Goal: Information Seeking & Learning: Learn about a topic

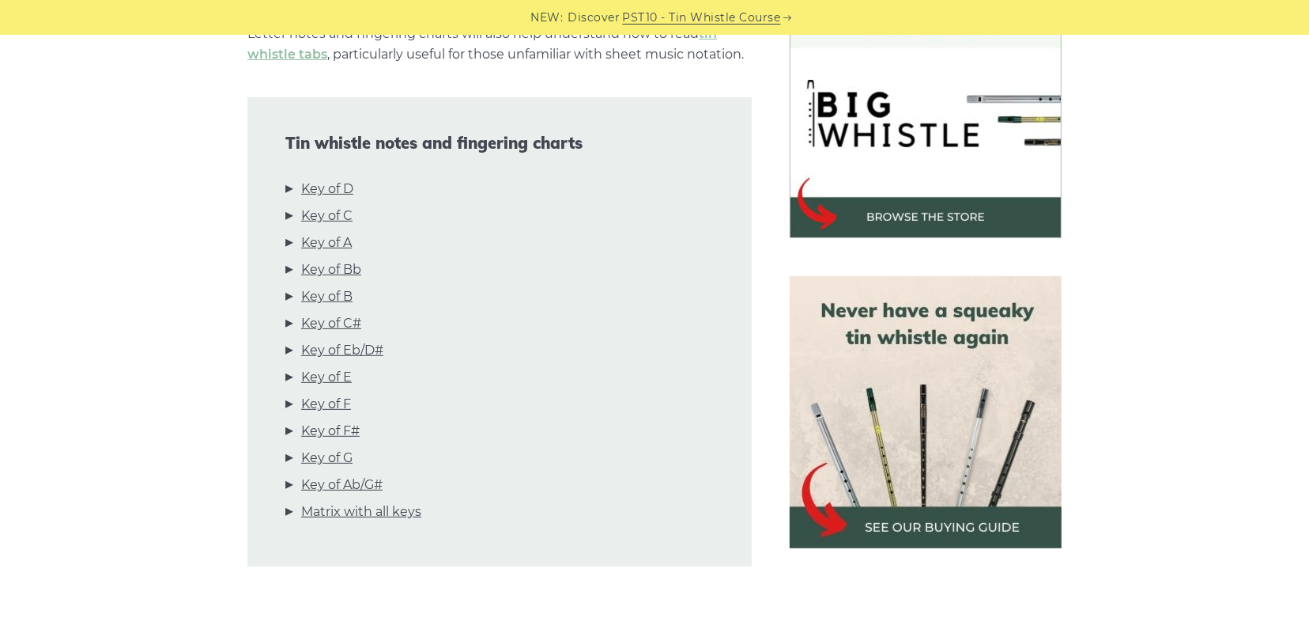
scroll to position [493, 0]
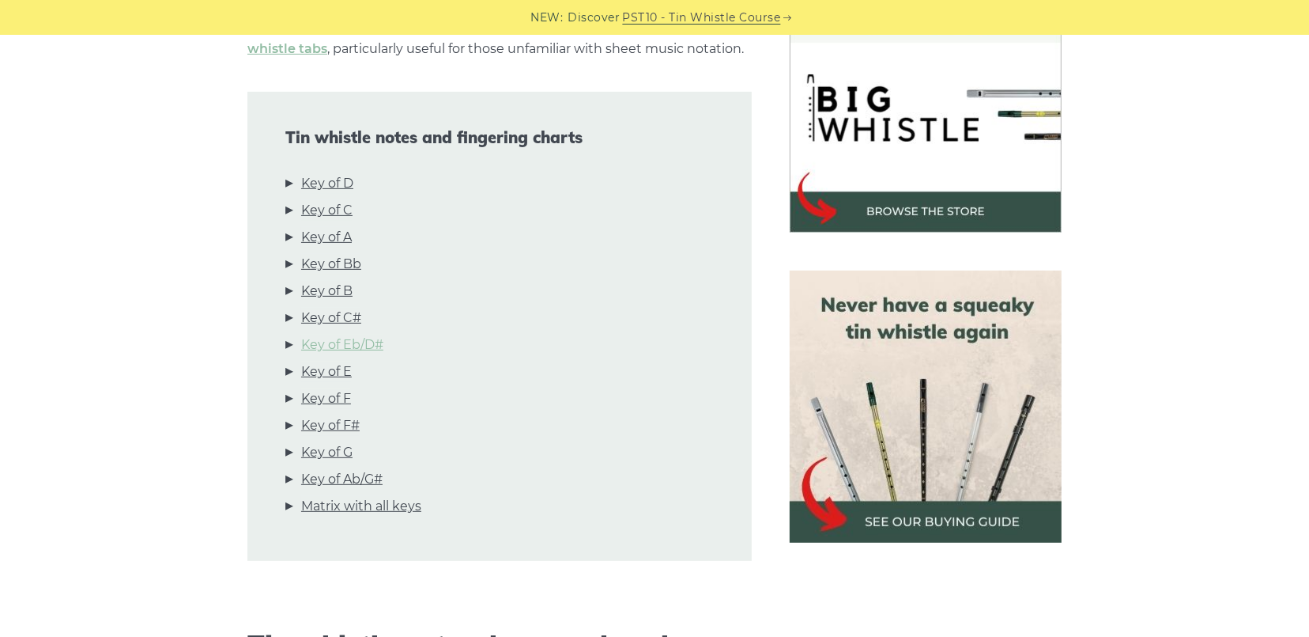
click at [342, 345] on link "Key of Eb/D#" at bounding box center [342, 344] width 82 height 21
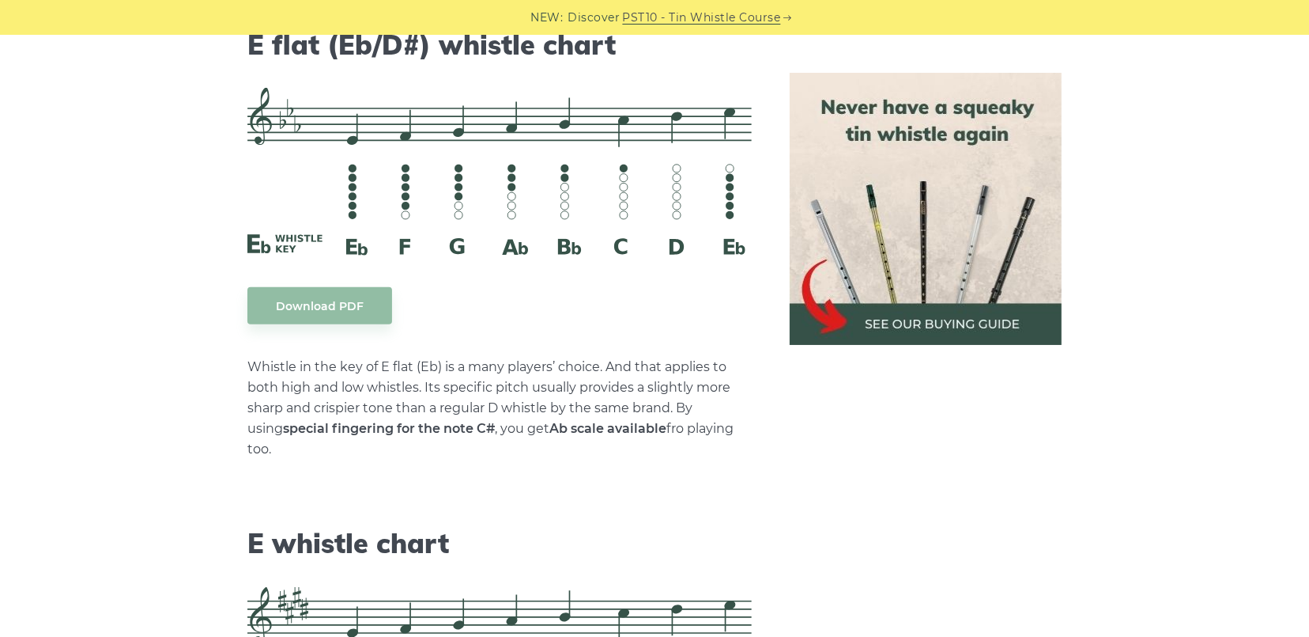
scroll to position [6291, 0]
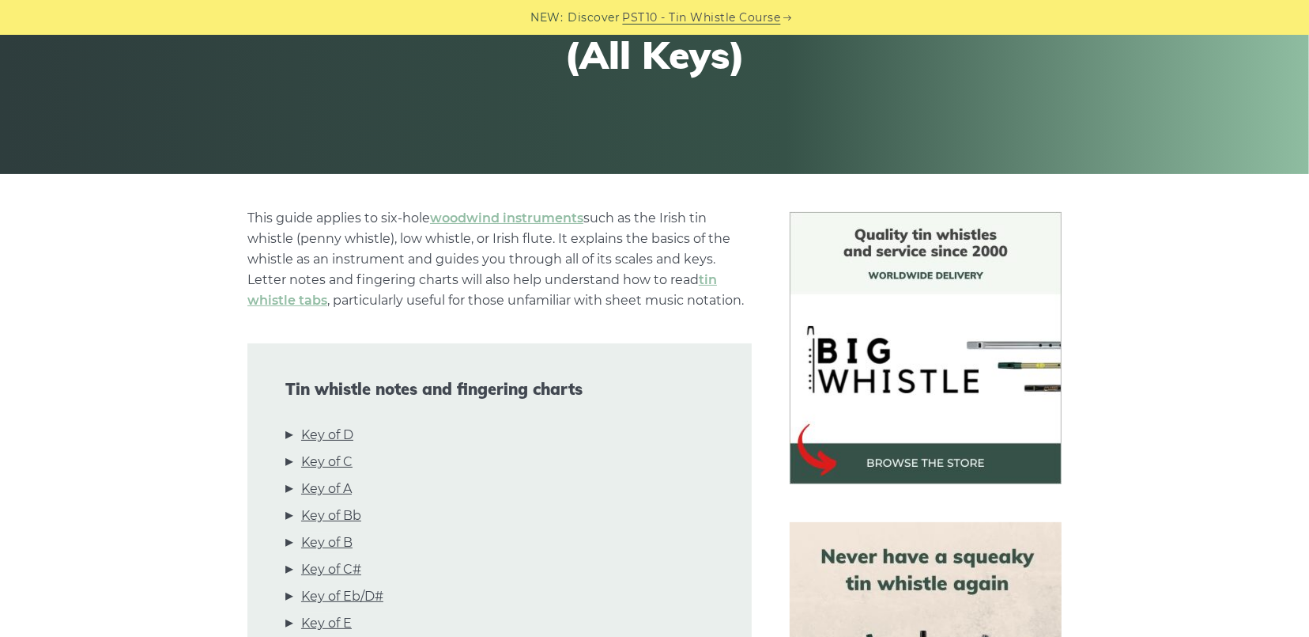
scroll to position [263, 0]
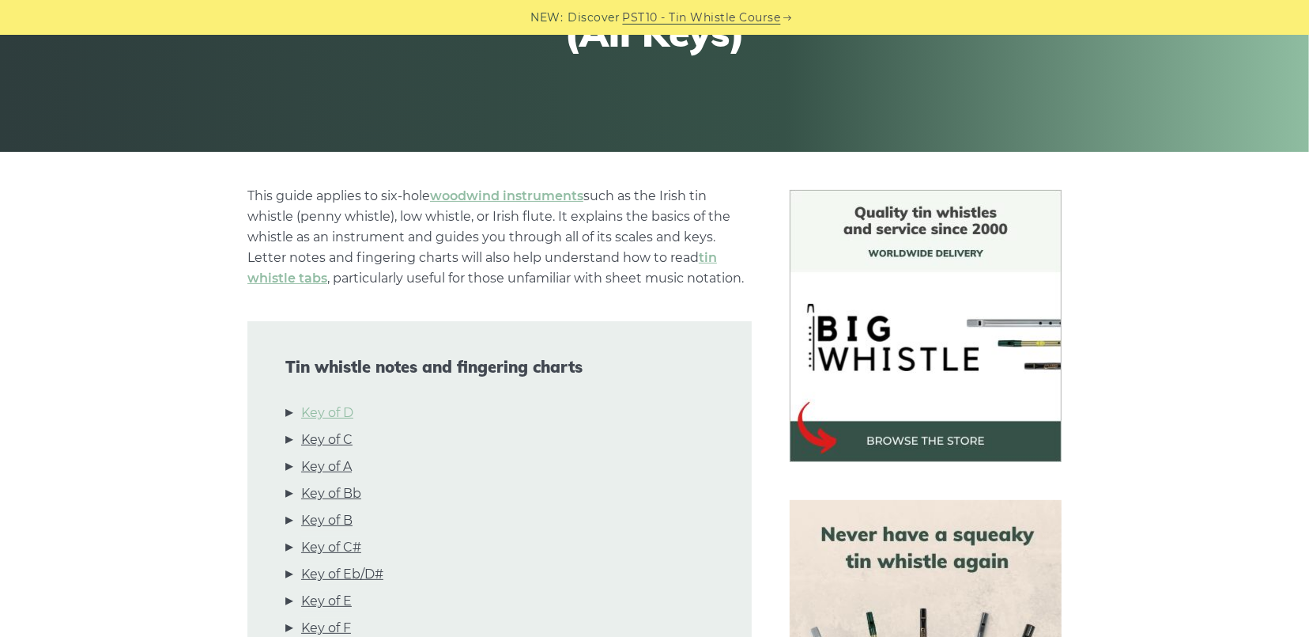
click at [342, 408] on link "Key of D" at bounding box center [327, 412] width 52 height 21
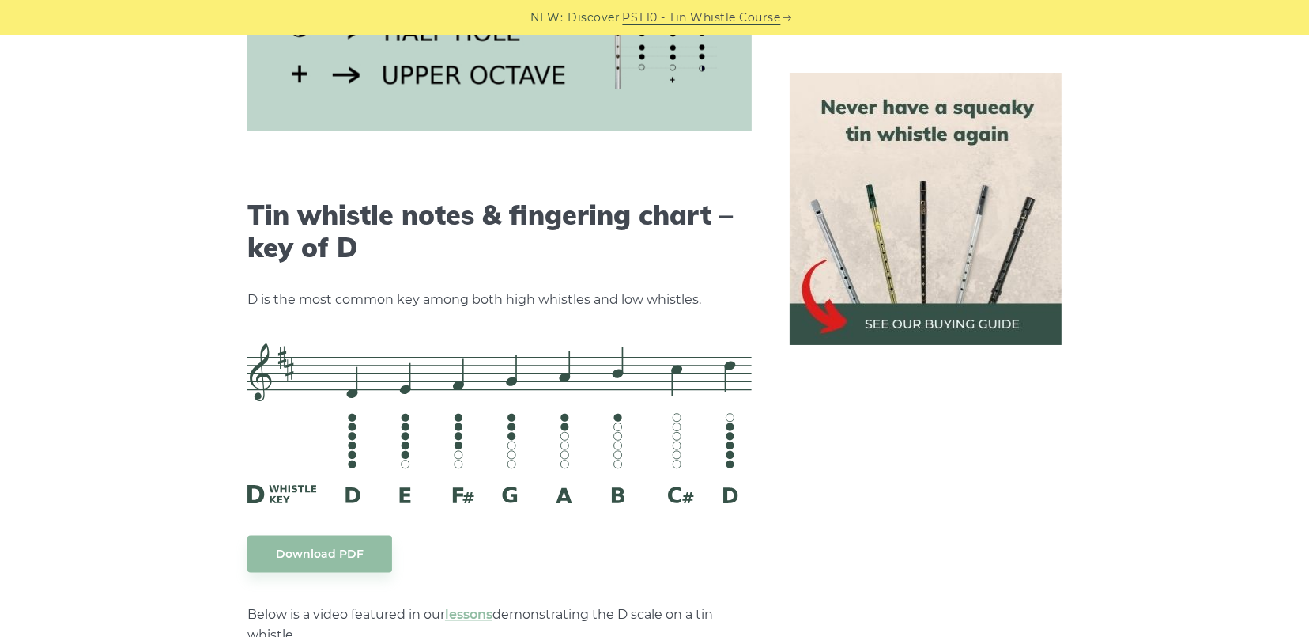
scroll to position [2463, 0]
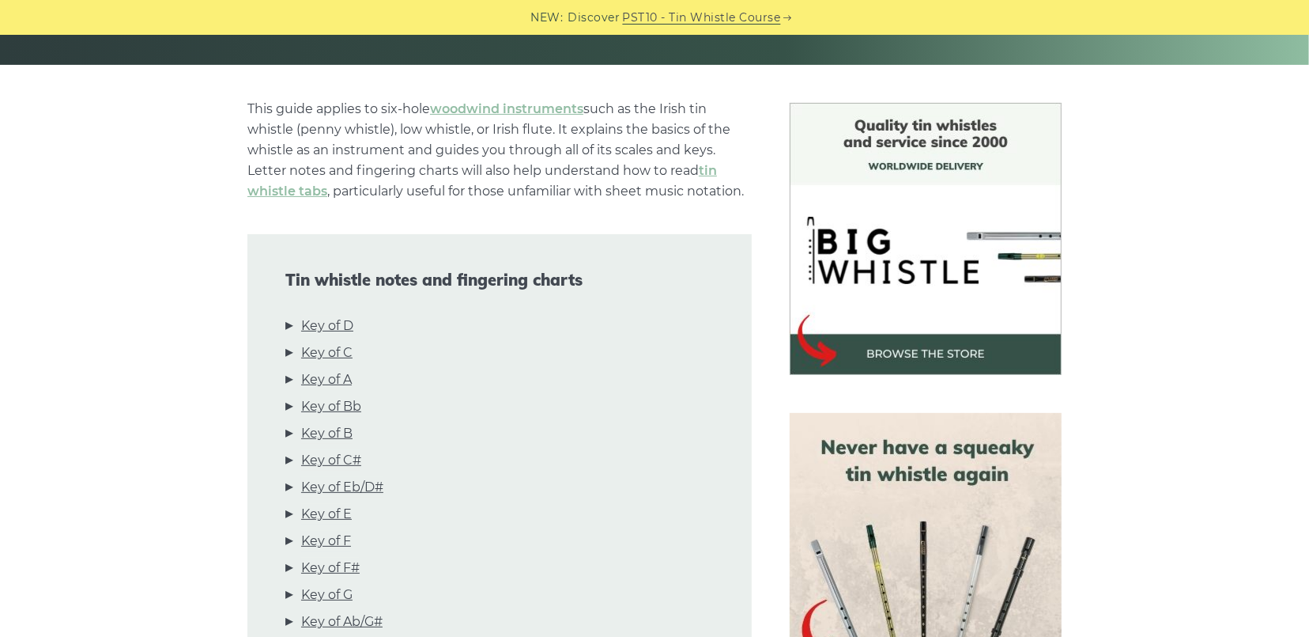
scroll to position [376, 0]
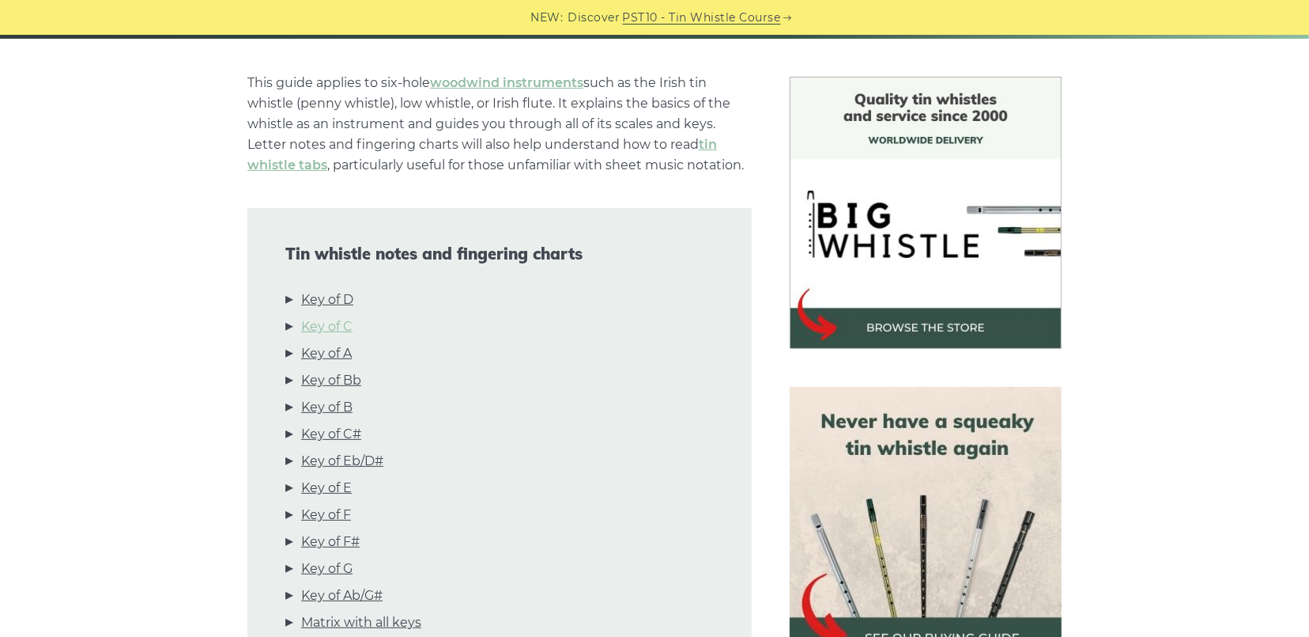
click at [327, 327] on link "Key of C" at bounding box center [326, 326] width 51 height 21
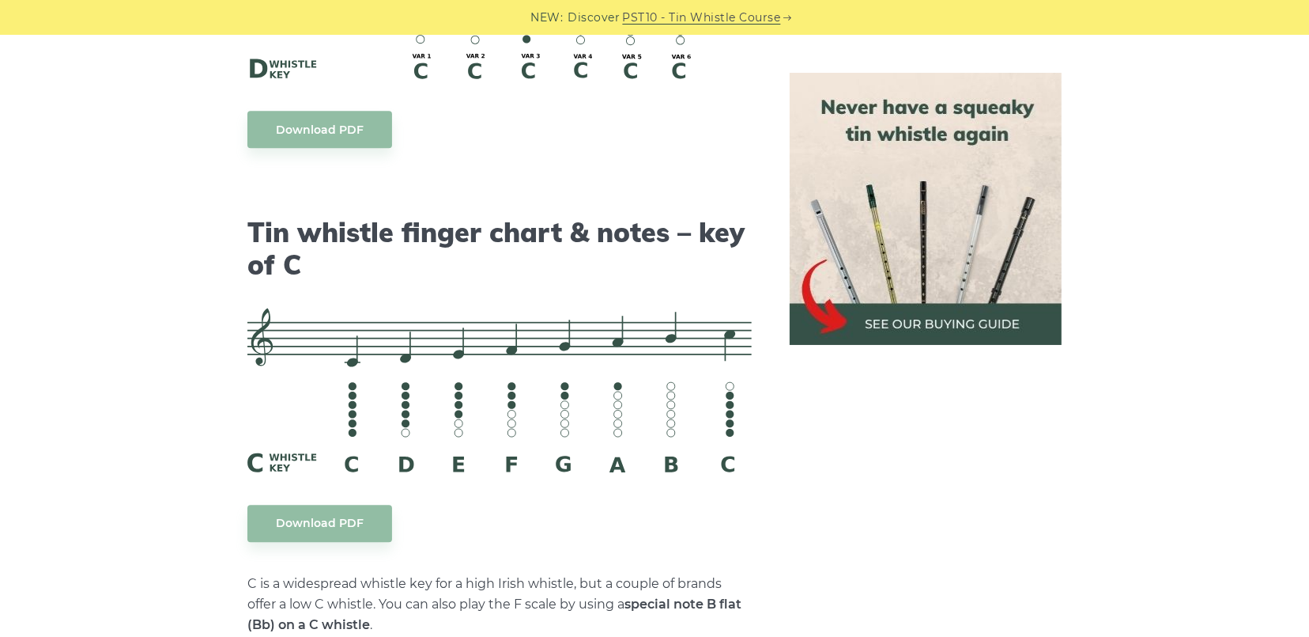
scroll to position [3958, 0]
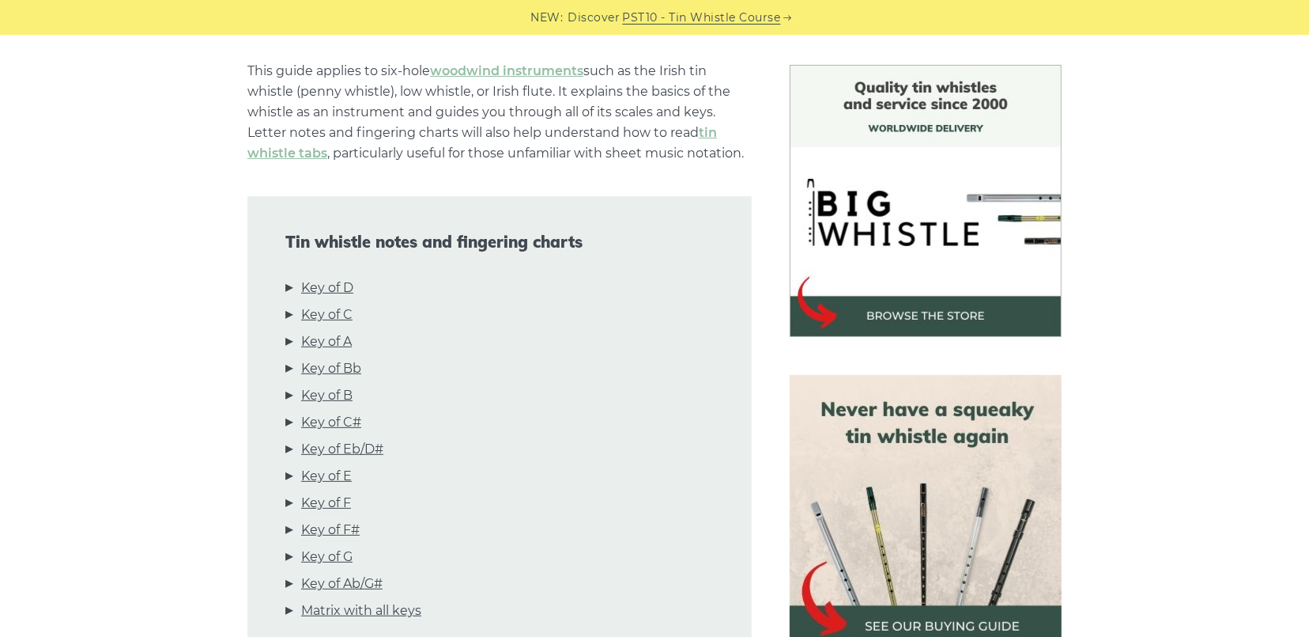
scroll to position [390, 0]
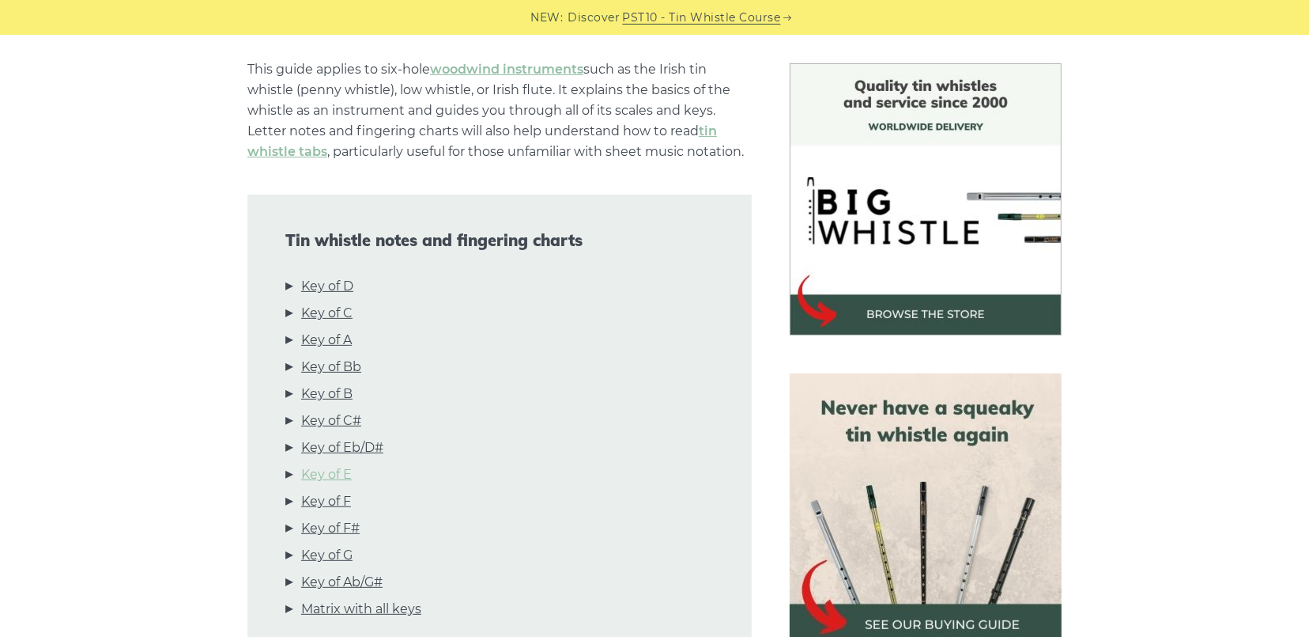
click at [331, 475] on link "Key of E" at bounding box center [326, 474] width 51 height 21
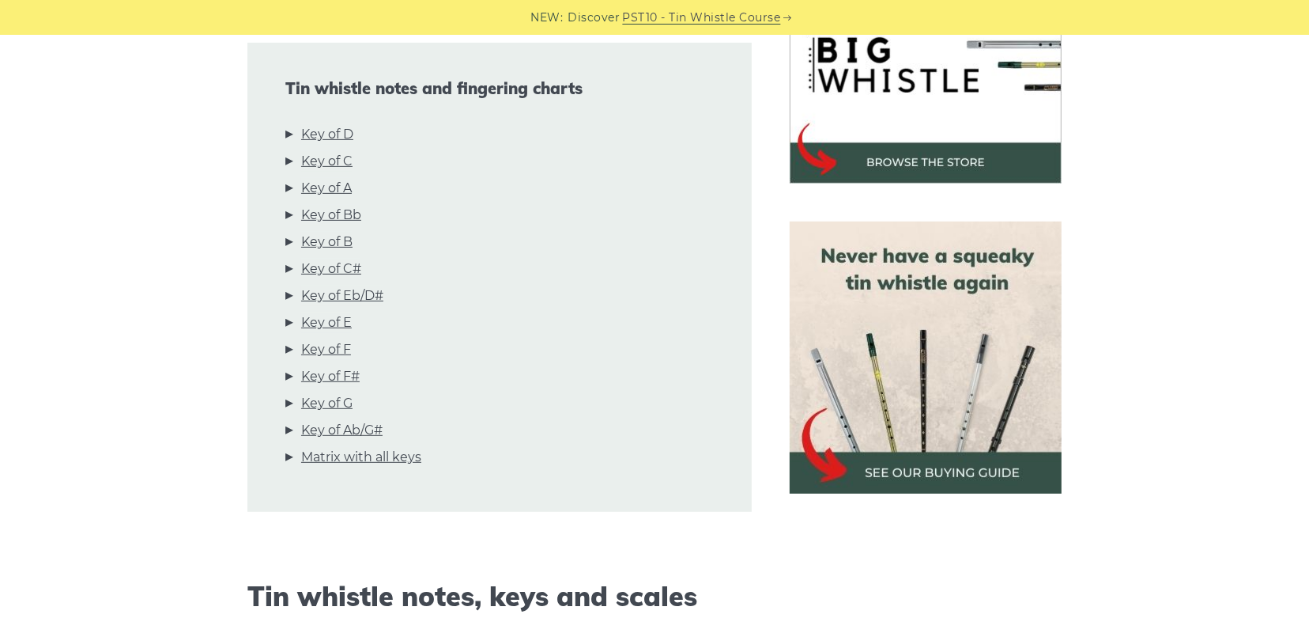
scroll to position [536, 0]
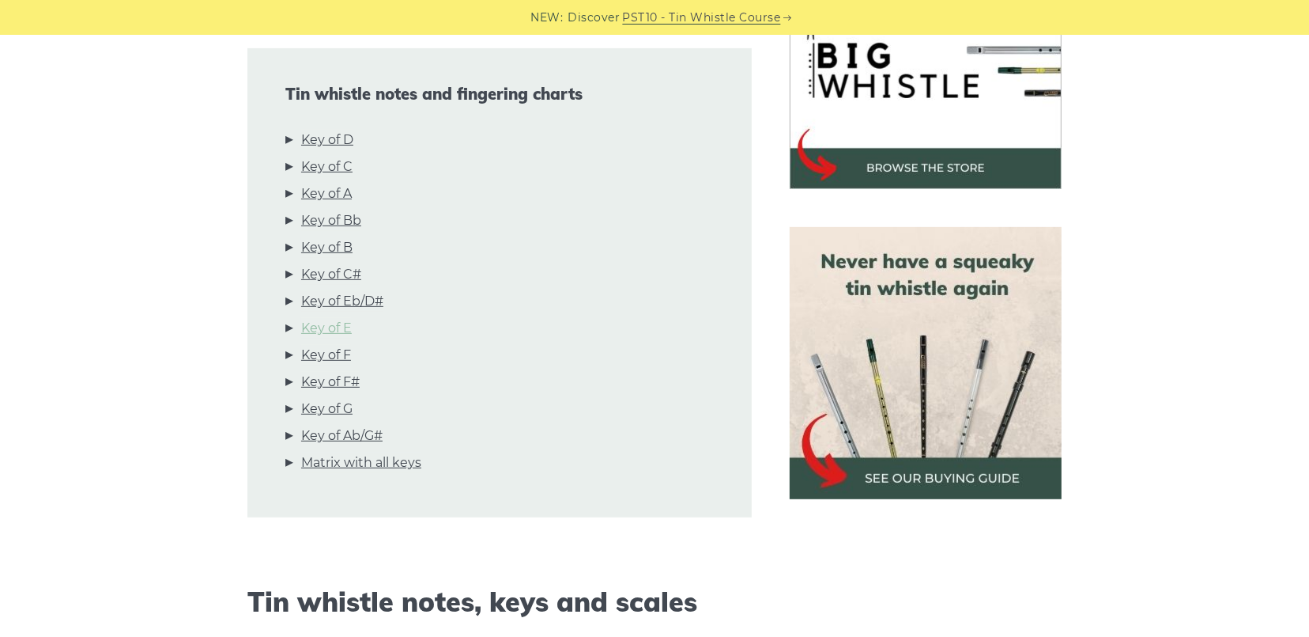
click at [334, 328] on link "Key of E" at bounding box center [326, 328] width 51 height 21
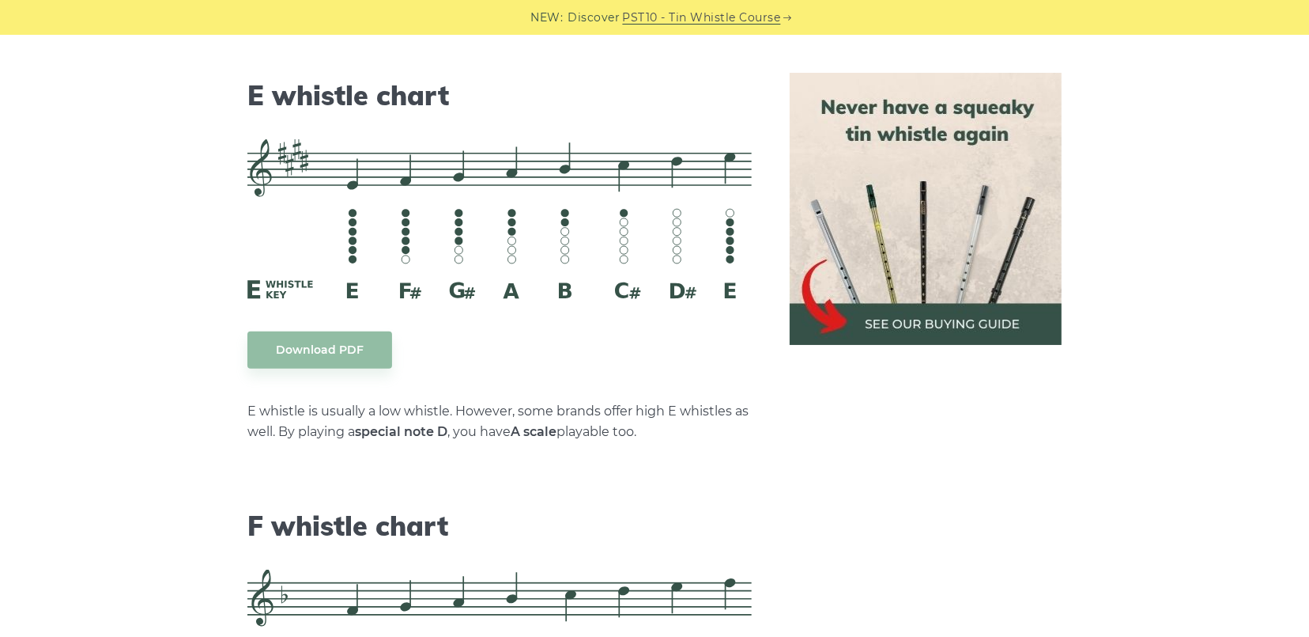
scroll to position [6740, 0]
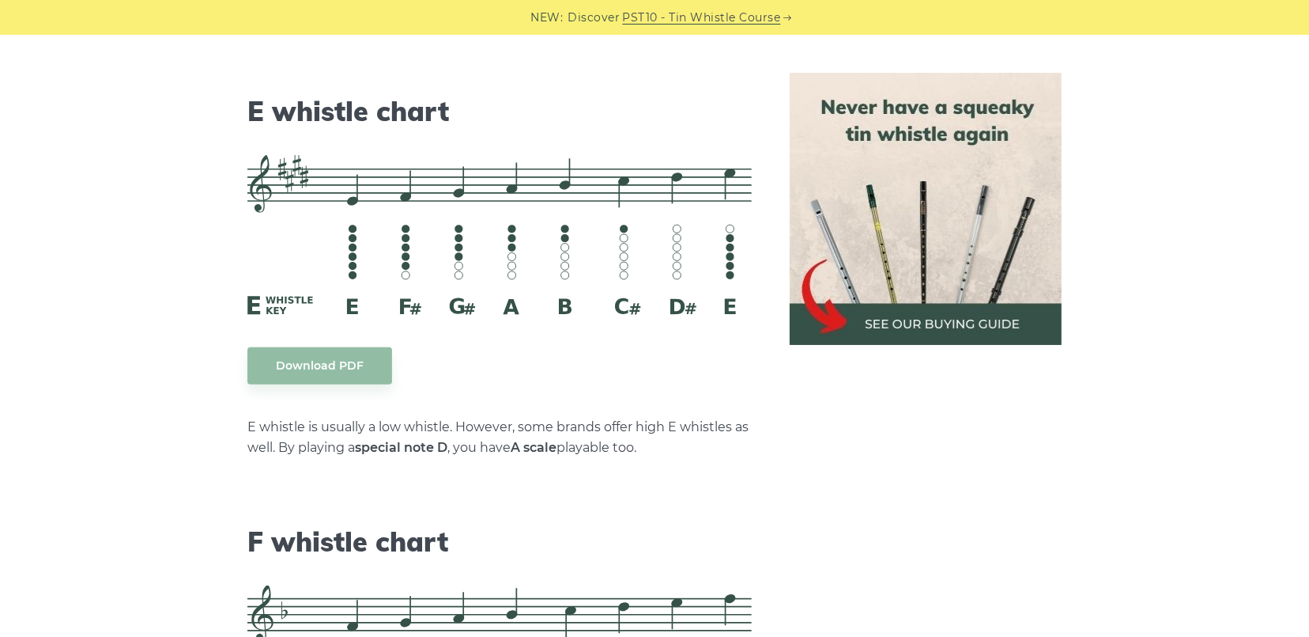
click at [929, 320] on img at bounding box center [926, 209] width 272 height 272
click at [967, 325] on img at bounding box center [926, 209] width 272 height 272
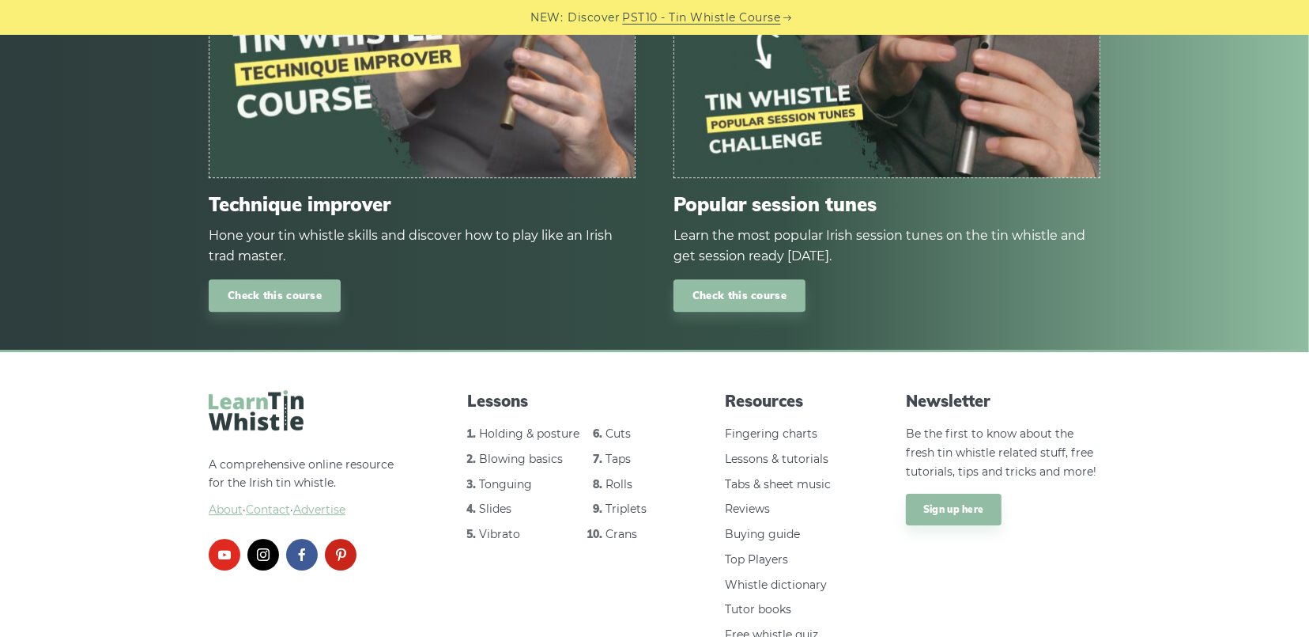
scroll to position [9491, 0]
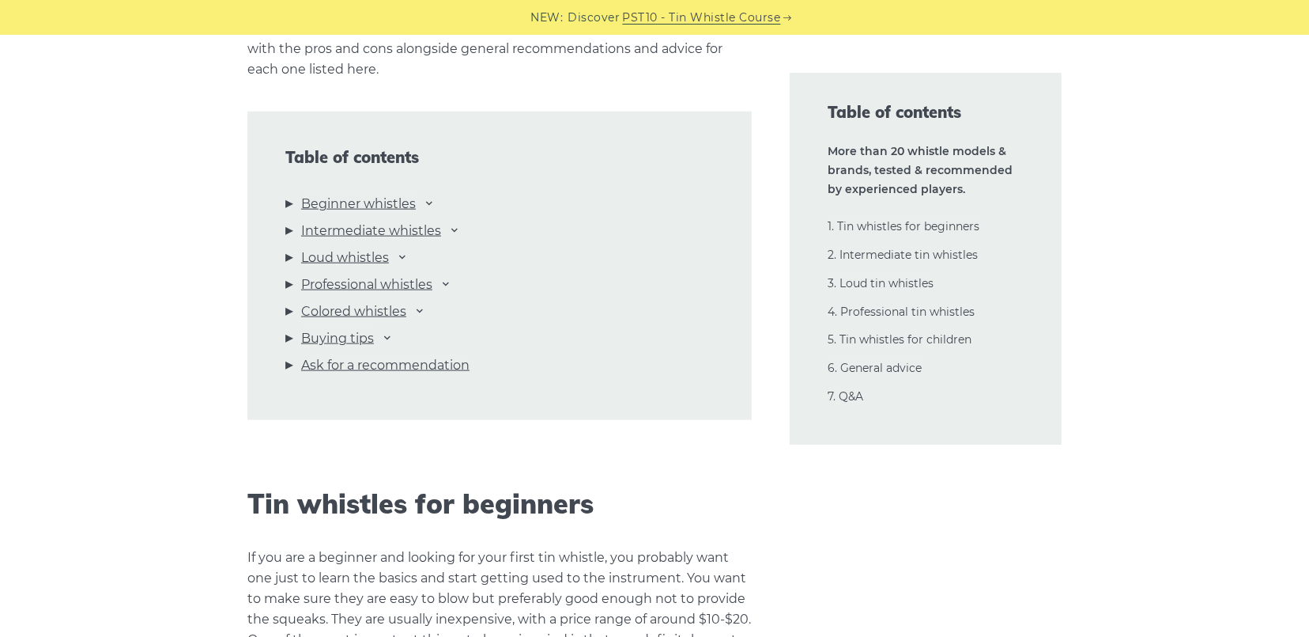
scroll to position [1693, 0]
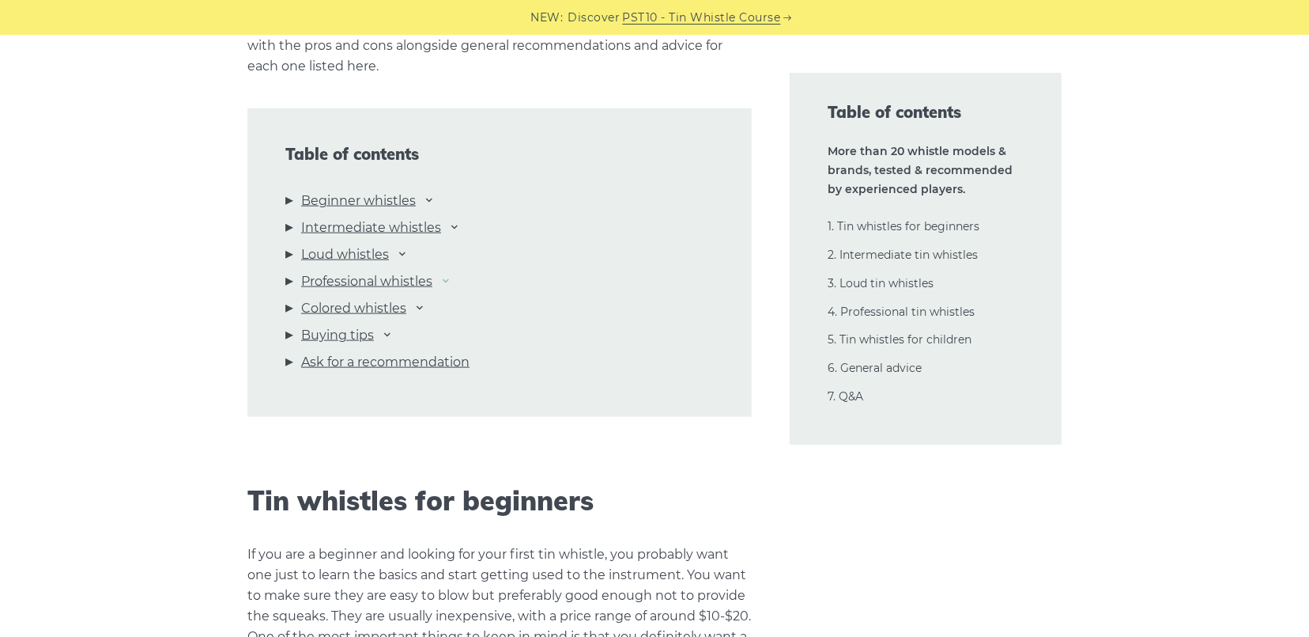
click at [449, 279] on icon at bounding box center [446, 280] width 13 height 13
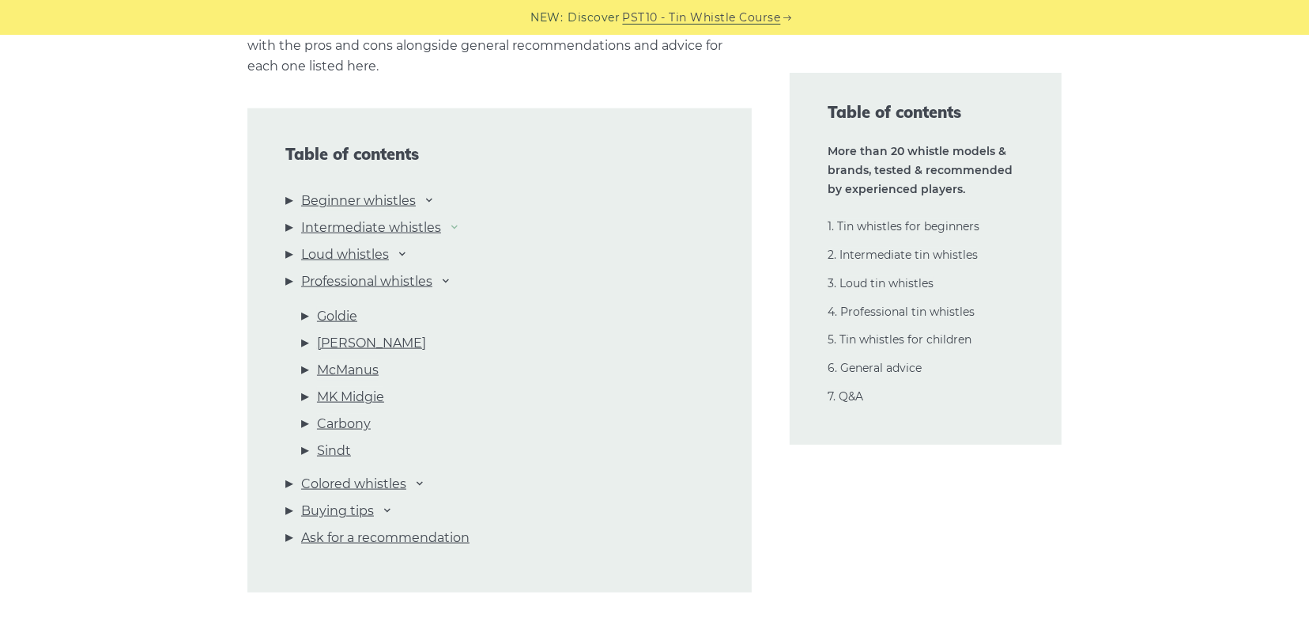
click at [455, 228] on icon at bounding box center [454, 226] width 13 height 13
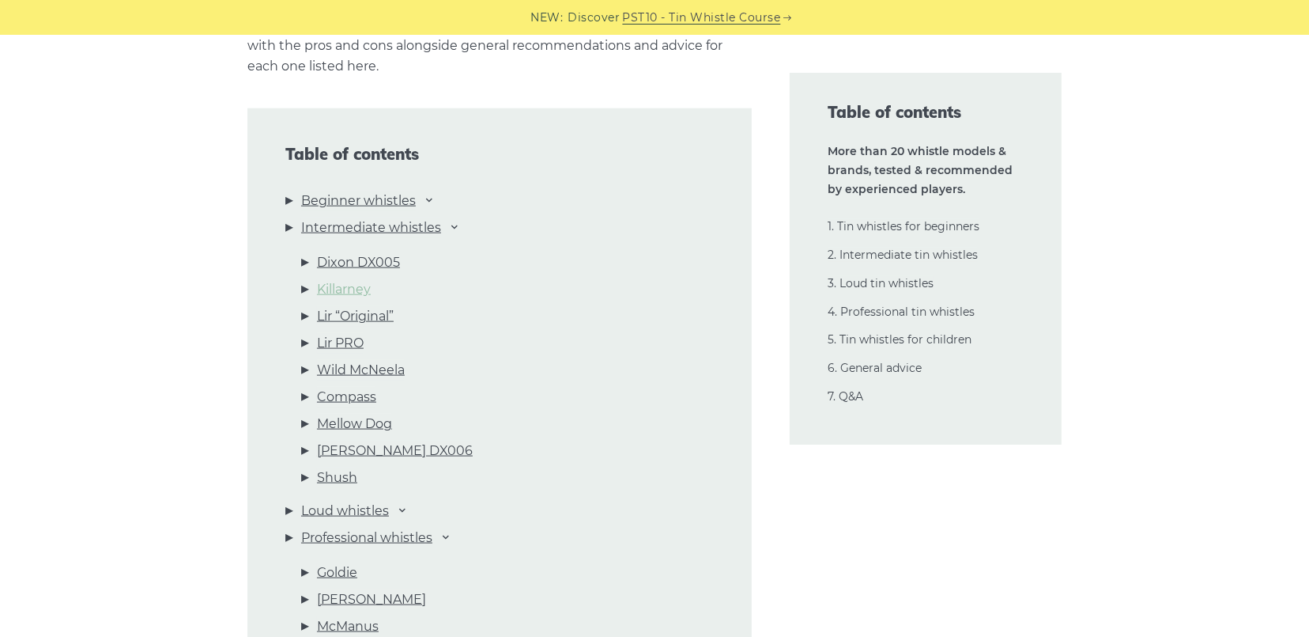
click at [365, 290] on link "Killarney" at bounding box center [344, 289] width 54 height 21
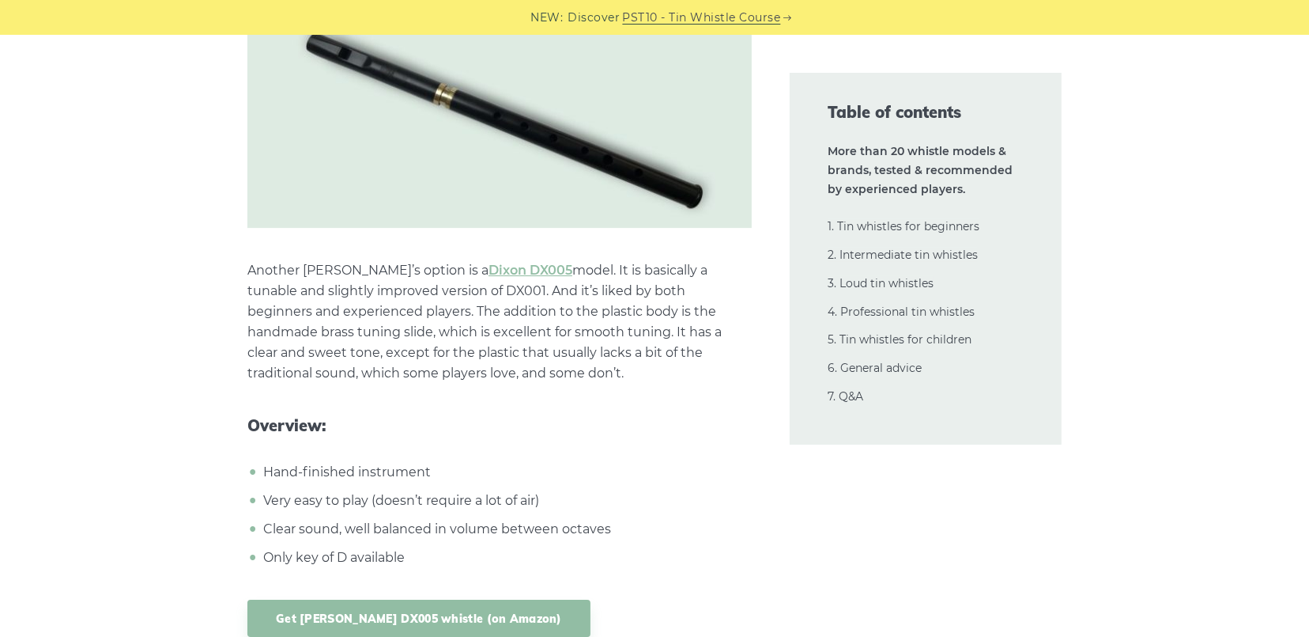
scroll to position [9793, 0]
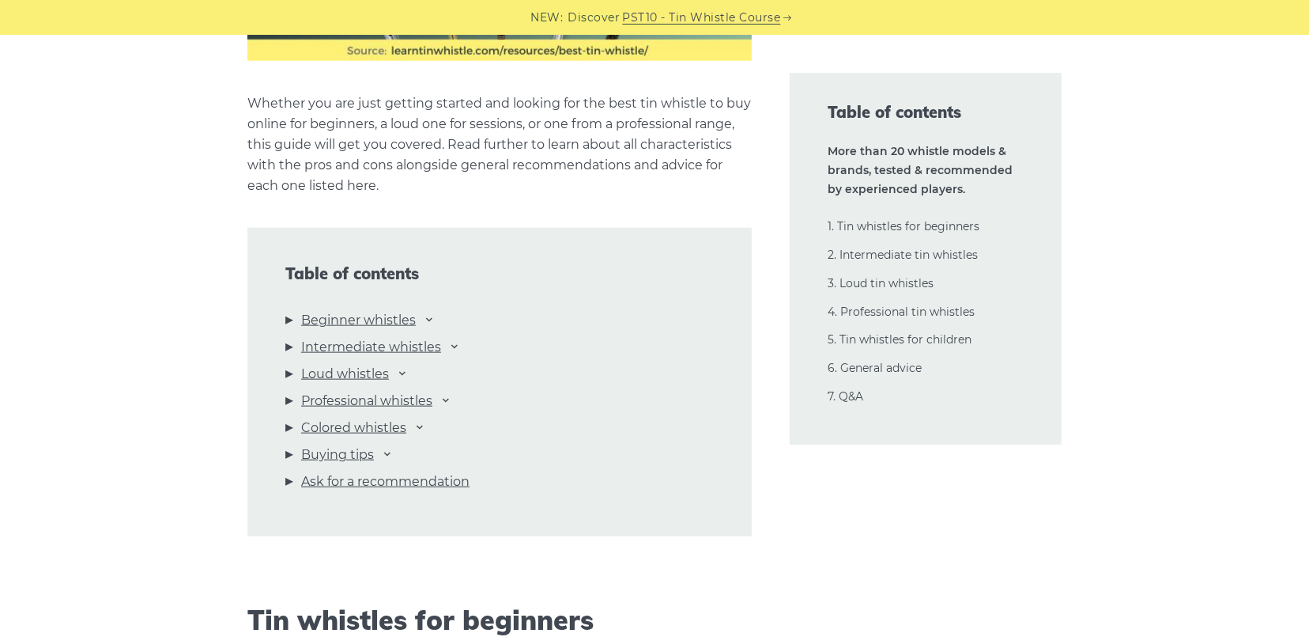
scroll to position [1576, 0]
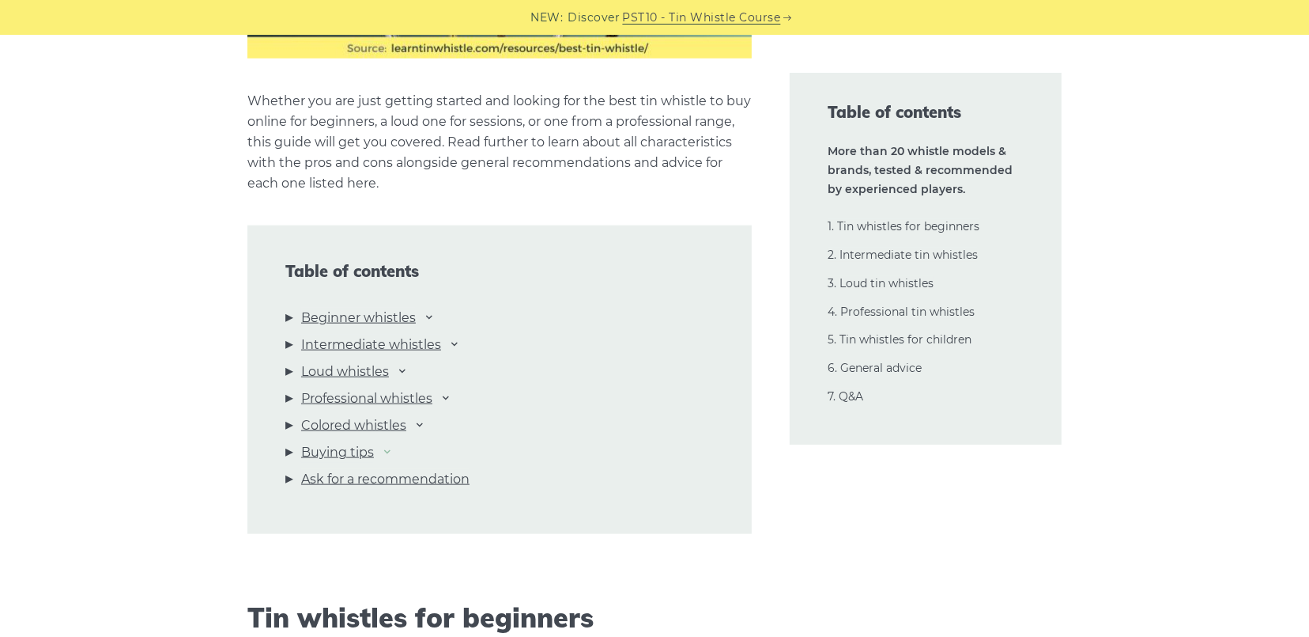
click at [385, 451] on icon at bounding box center [387, 450] width 13 height 13
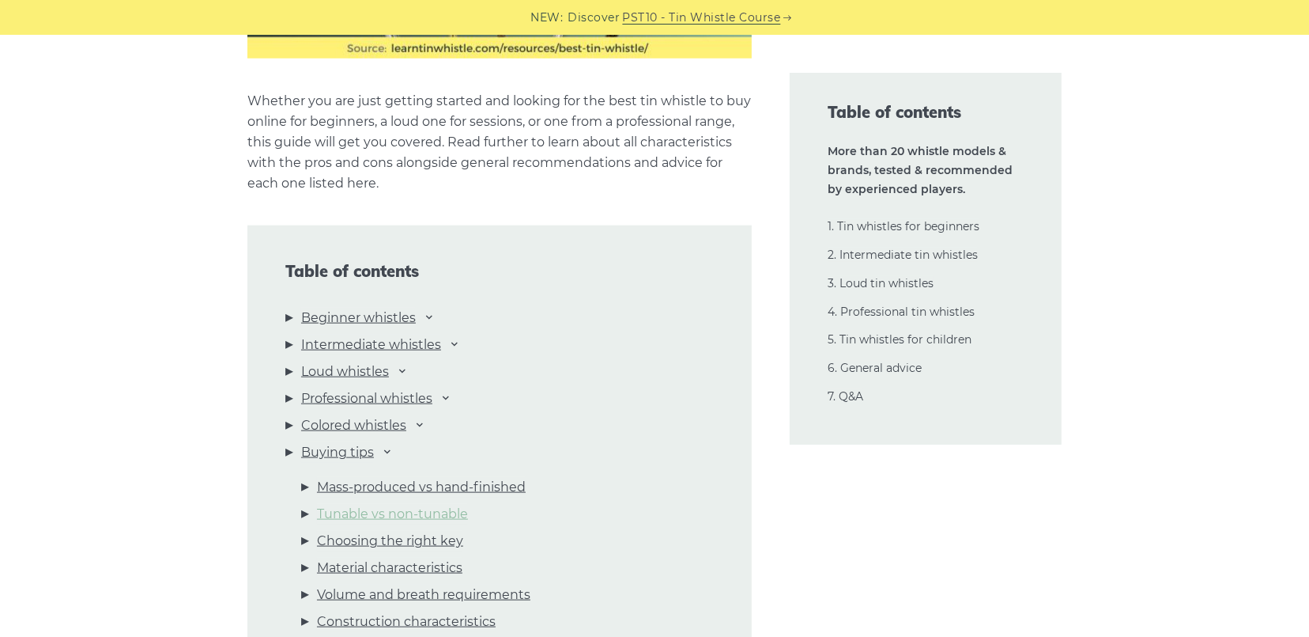
click at [385, 513] on link "Tunable vs non-tunable" at bounding box center [392, 514] width 151 height 21
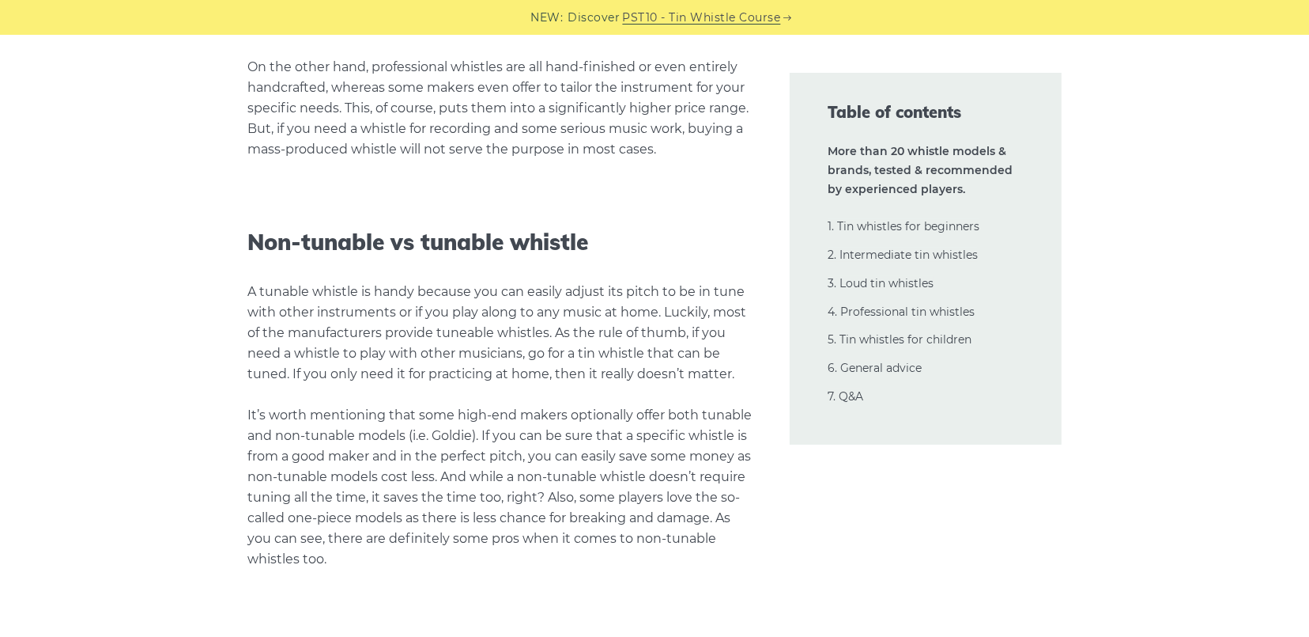
scroll to position [34026, 0]
